Goal: Check status: Check status

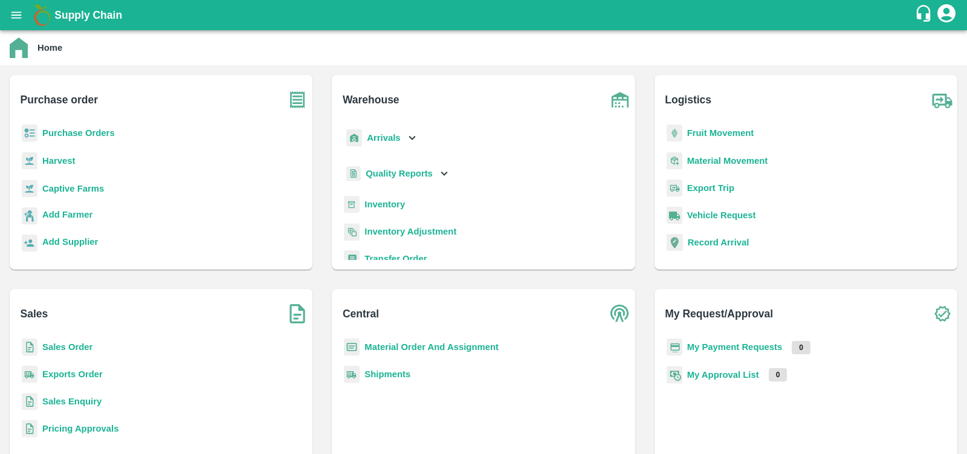
click at [76, 131] on b "Purchase Orders" at bounding box center [78, 133] width 73 height 10
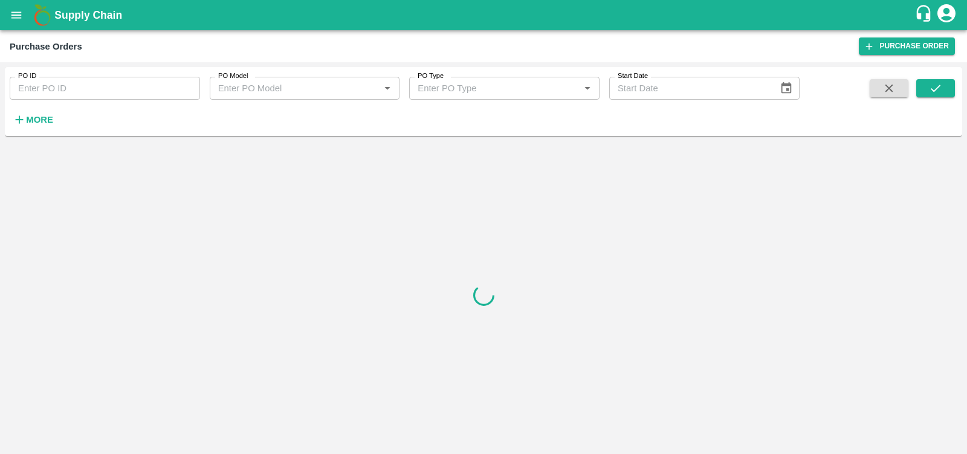
click at [93, 86] on input "PO ID" at bounding box center [105, 88] width 190 height 23
paste input "172426"
type input "172426"
click at [937, 85] on icon "submit" at bounding box center [935, 88] width 13 height 13
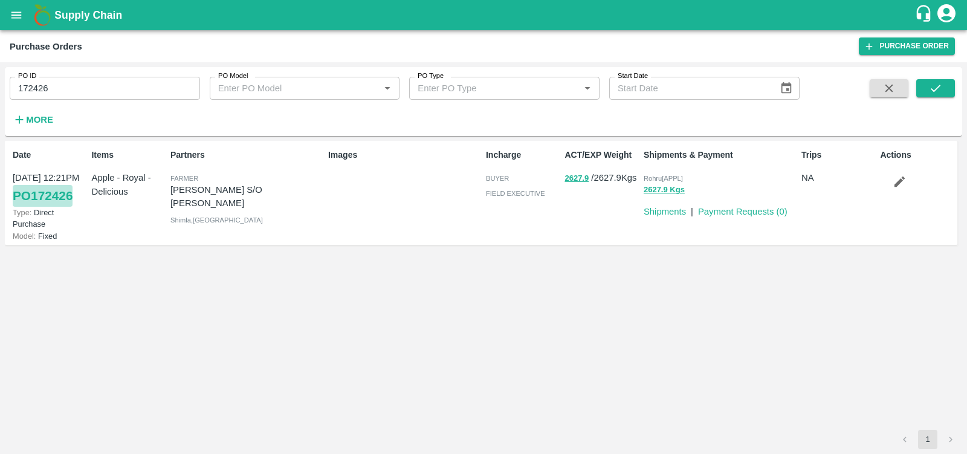
click at [52, 196] on link "PO 172426" at bounding box center [43, 196] width 60 height 22
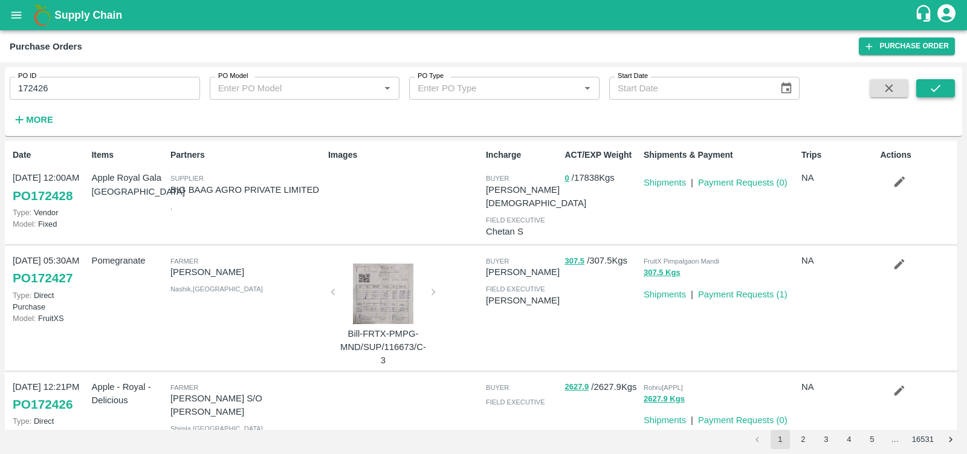
click at [931, 94] on icon "submit" at bounding box center [935, 88] width 13 height 13
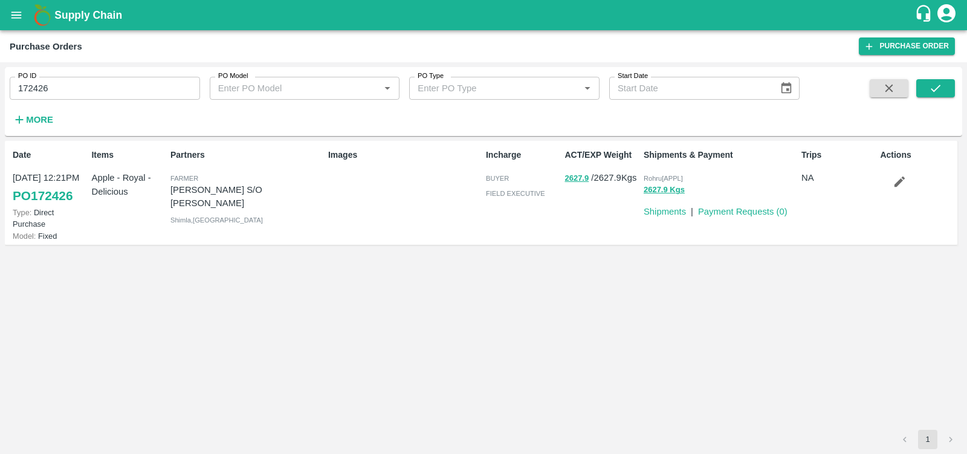
click at [62, 192] on link "PO 172426" at bounding box center [43, 196] width 60 height 22
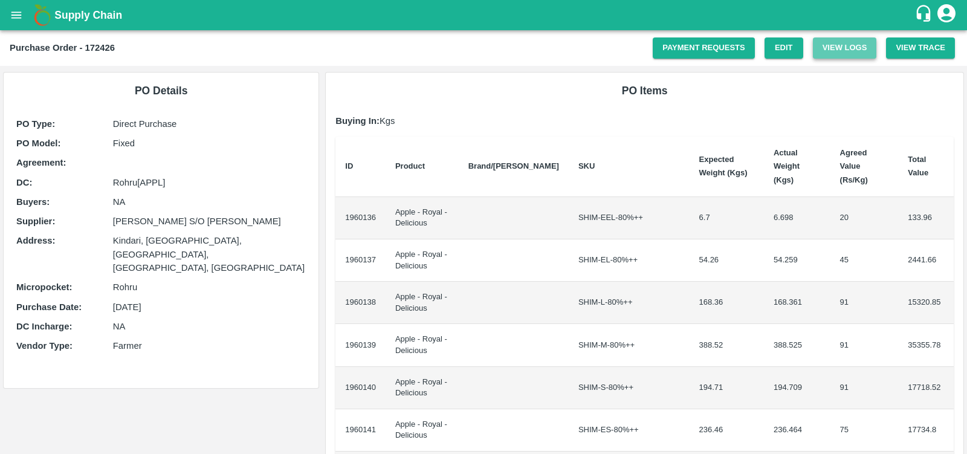
click at [838, 50] on button "View Logs" at bounding box center [845, 47] width 64 height 21
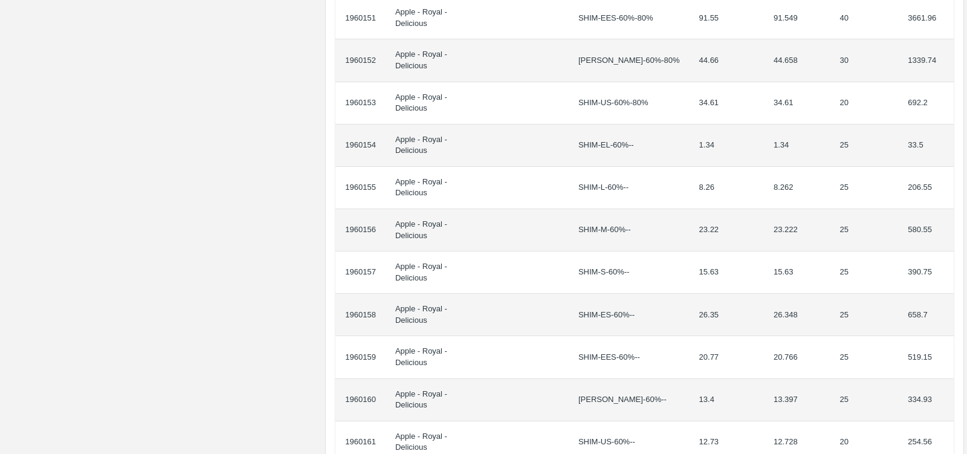
scroll to position [604, 0]
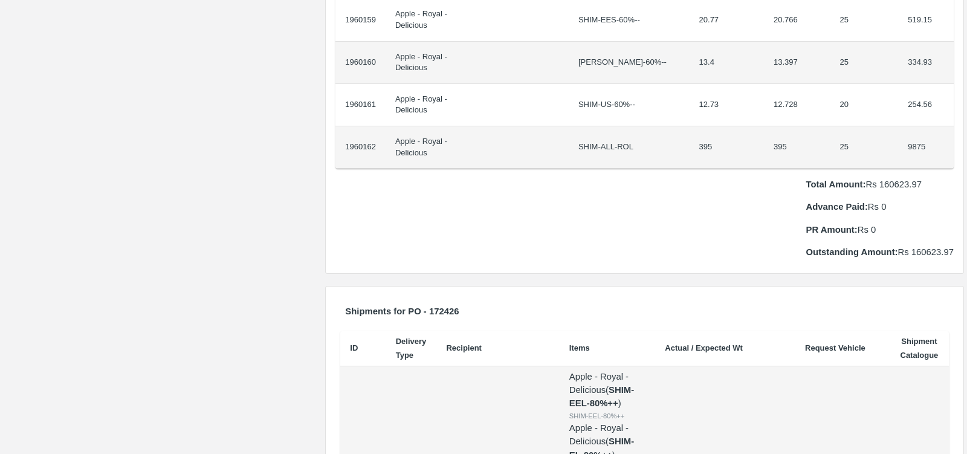
scroll to position [1171, 0]
